Goal: Navigation & Orientation: Find specific page/section

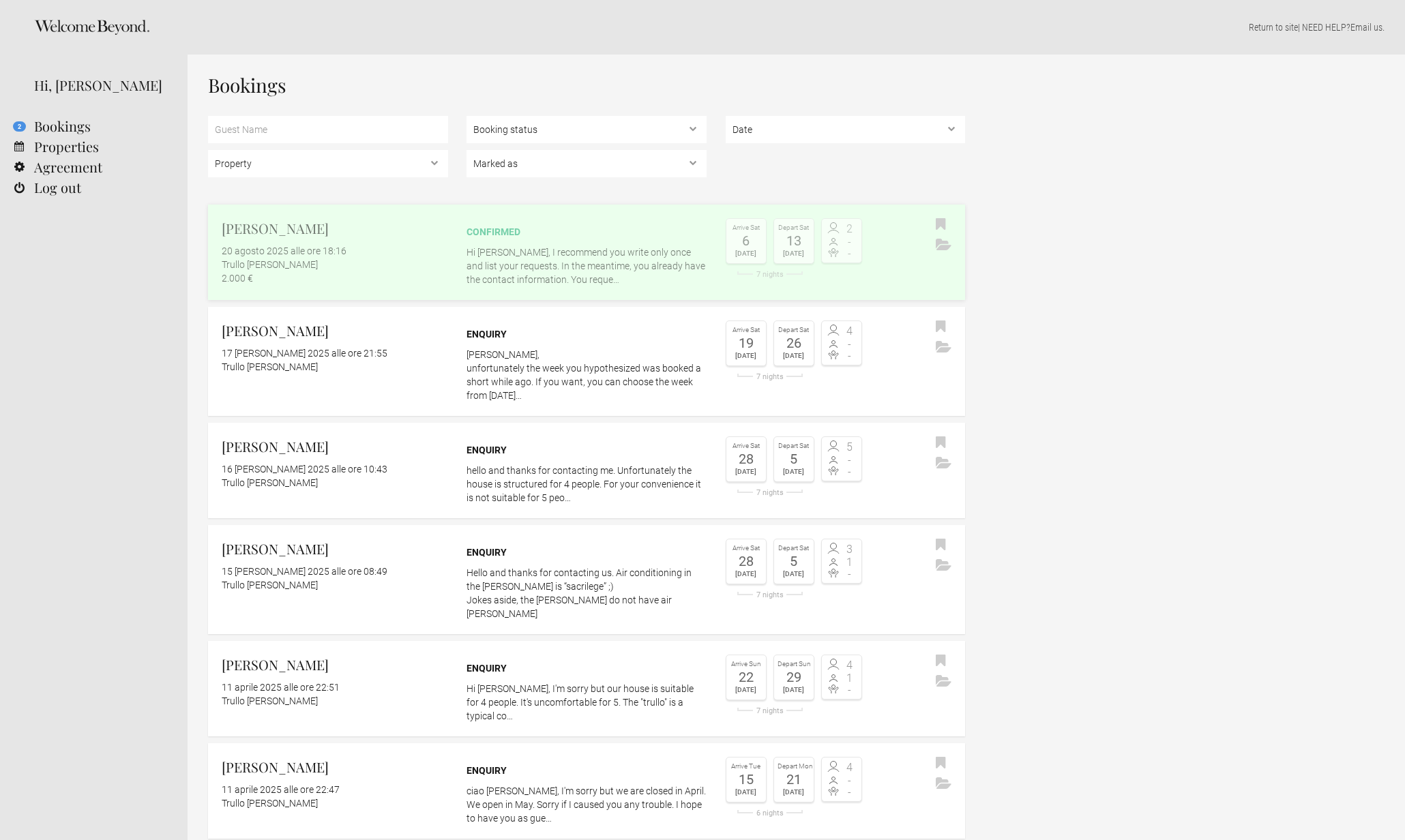
click at [512, 241] on div "confirmed Hi Caroline, I recommend you write only once and list your requests. …" at bounding box center [586, 252] width 240 height 68
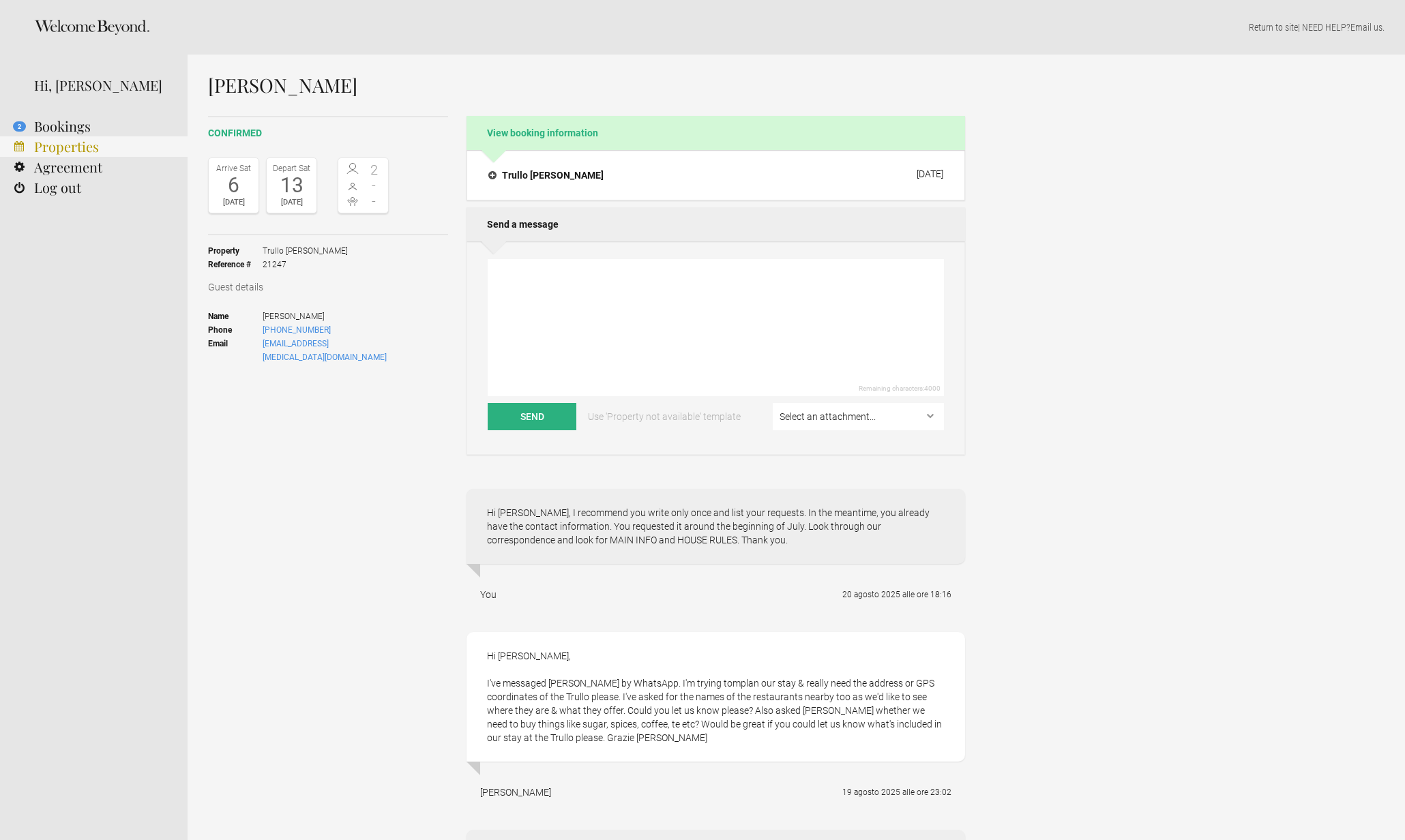
click at [64, 148] on link "Properties" at bounding box center [93, 147] width 187 height 20
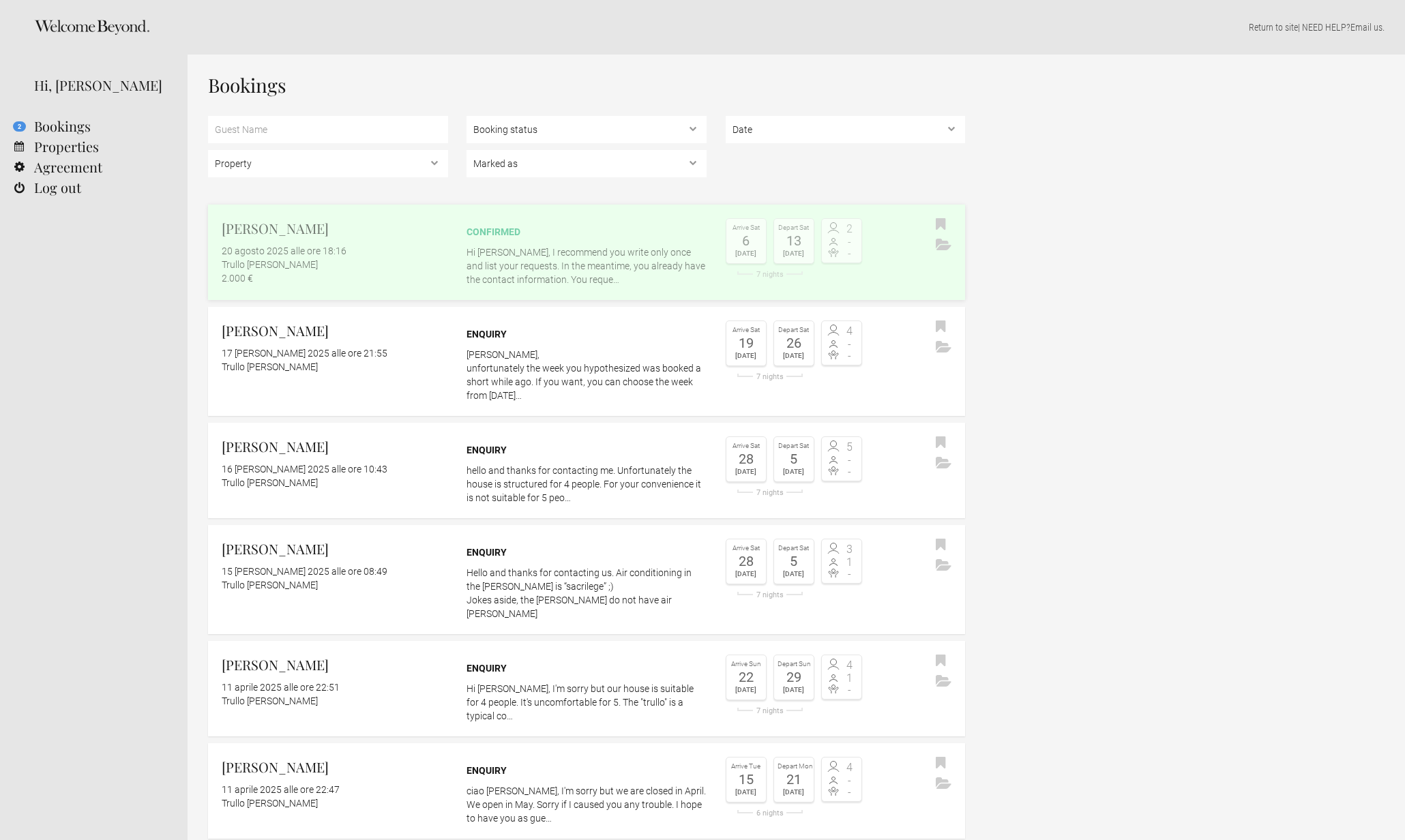
click at [593, 261] on p "Hi [PERSON_NAME], I recommend you write only once and list your requests. In th…" at bounding box center [586, 266] width 240 height 41
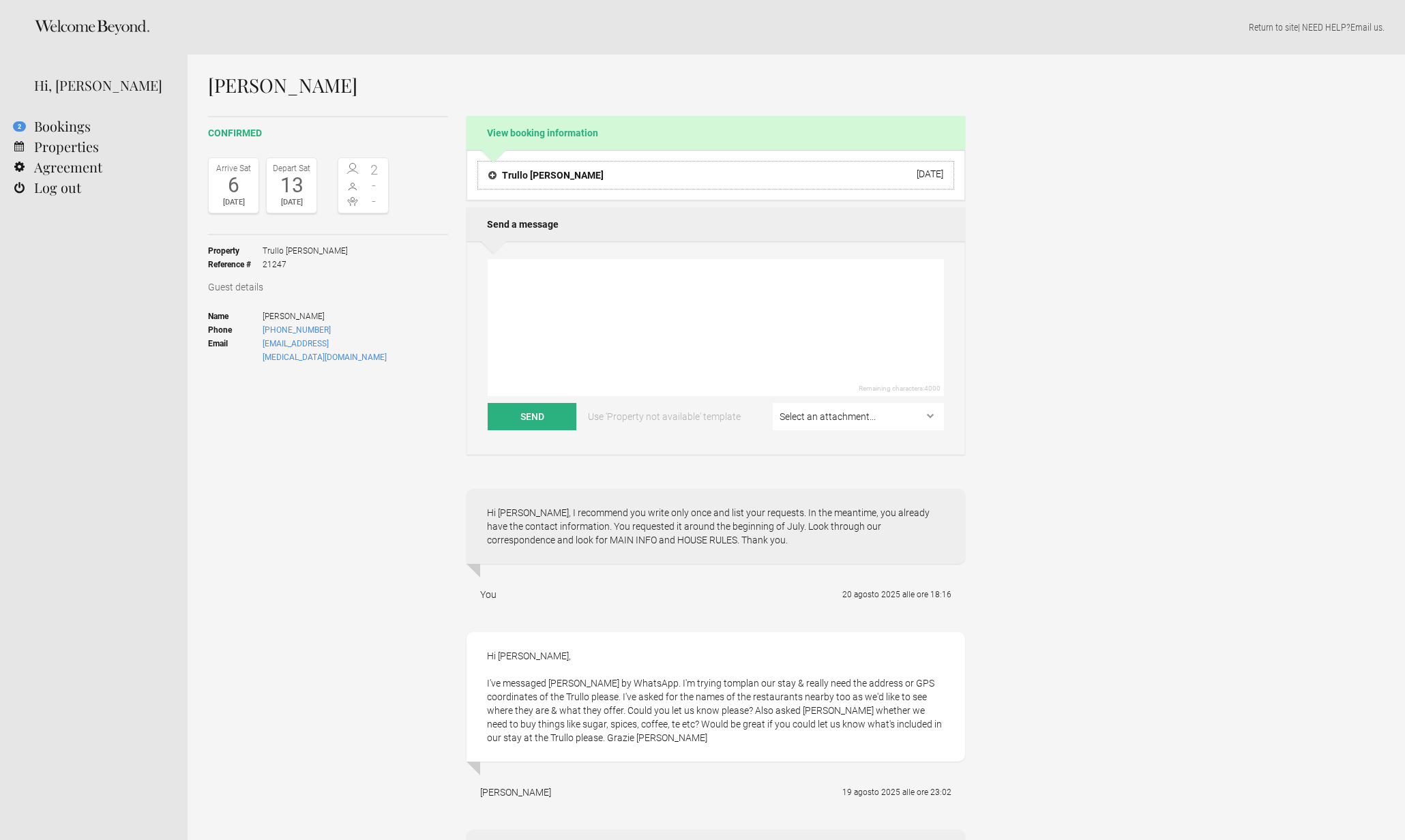
click at [496, 175] on h4 "Trullo [PERSON_NAME]" at bounding box center [546, 175] width 115 height 14
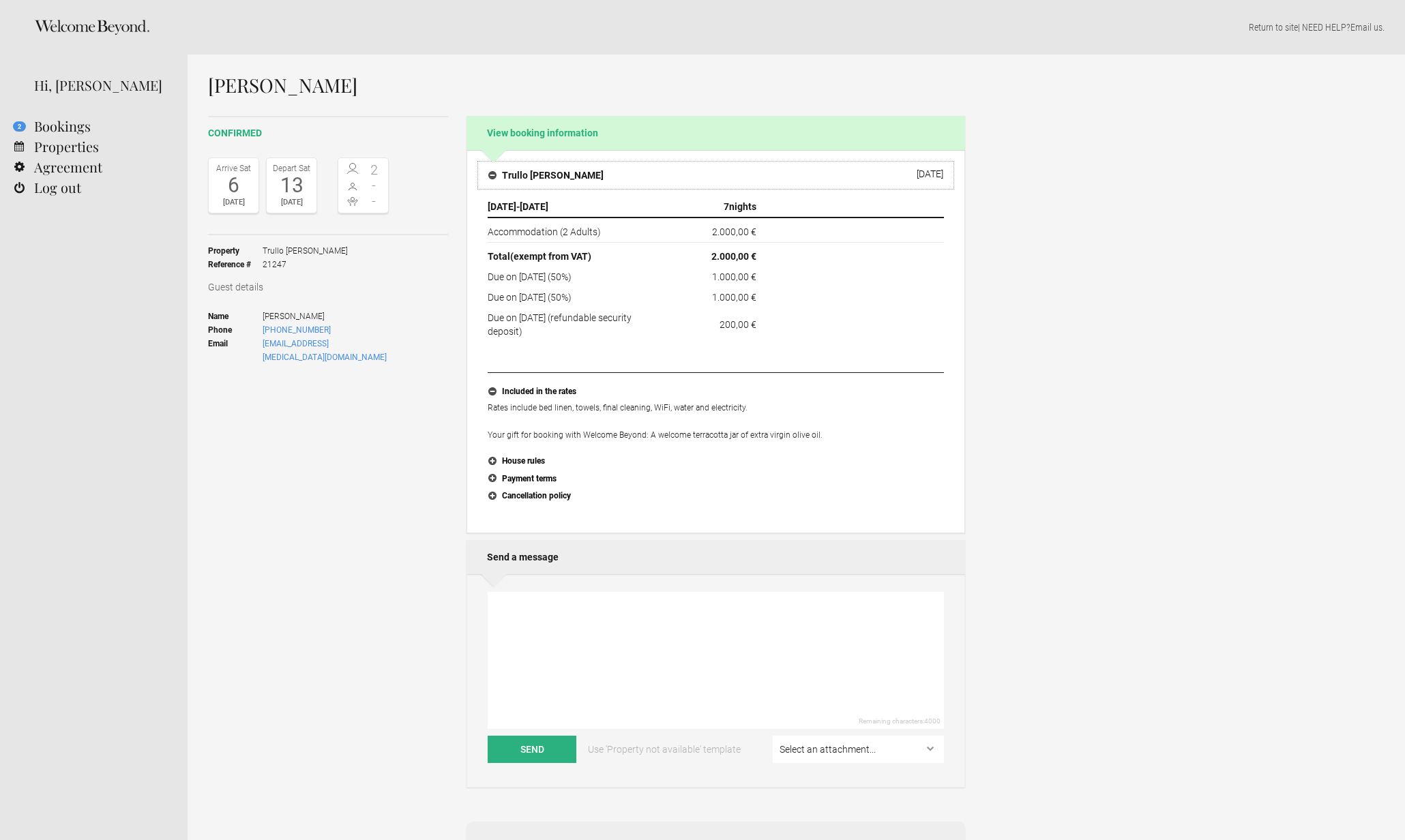
click at [493, 172] on h4 "Trullo [PERSON_NAME]" at bounding box center [546, 175] width 115 height 14
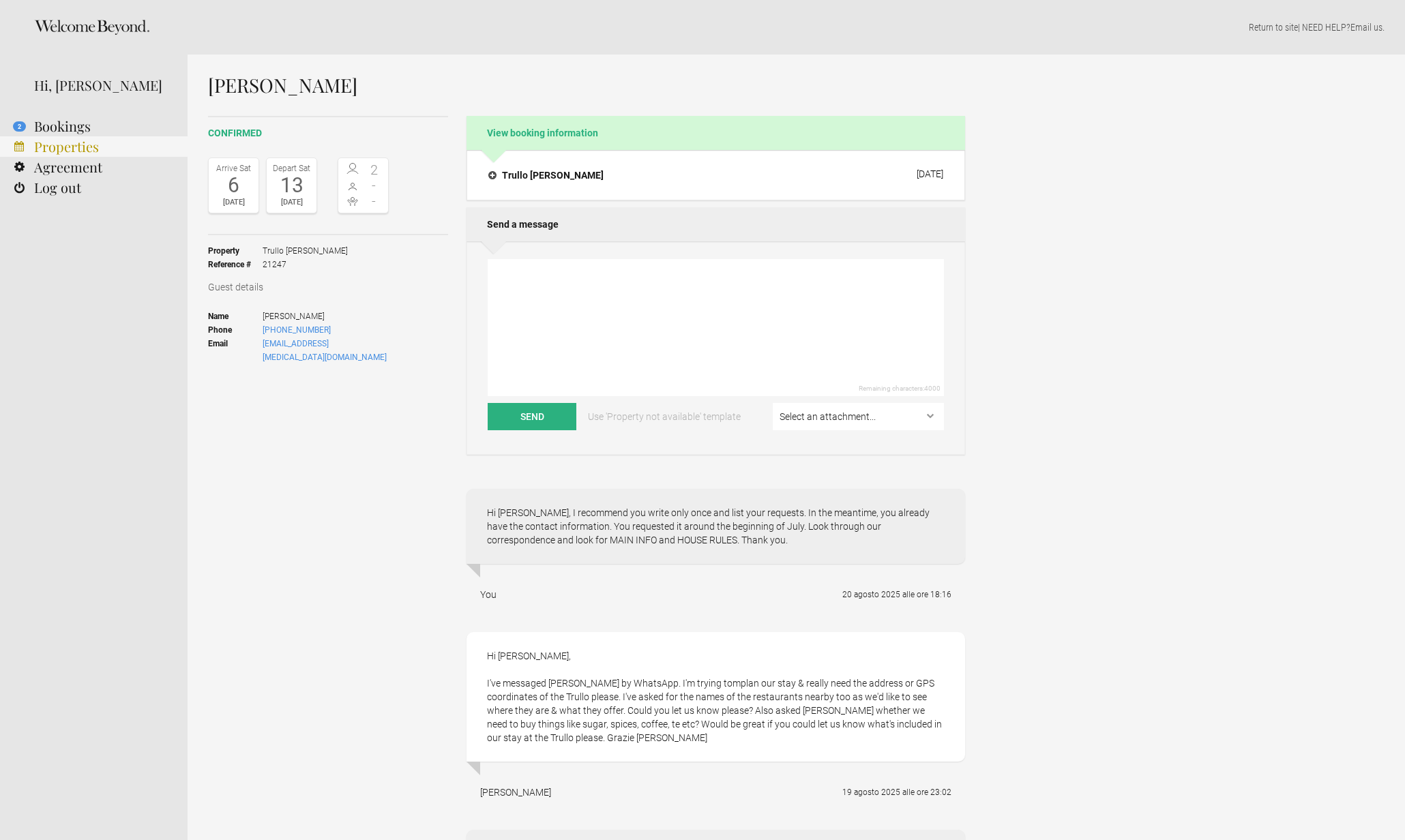
click at [81, 148] on link "Properties" at bounding box center [93, 147] width 187 height 20
